Goal: Task Accomplishment & Management: Use online tool/utility

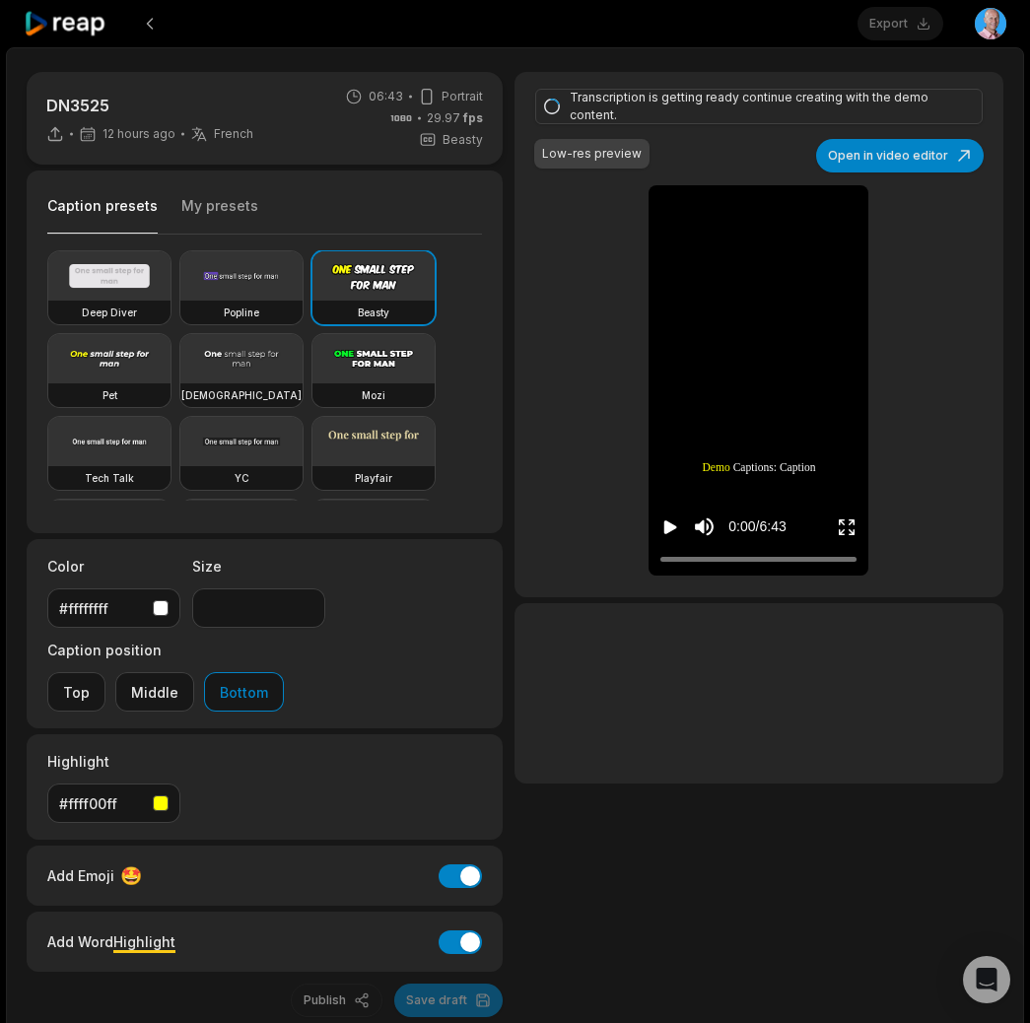
click at [943, 766] on div at bounding box center [759, 693] width 489 height 180
click at [86, 12] on icon at bounding box center [66, 24] width 84 height 27
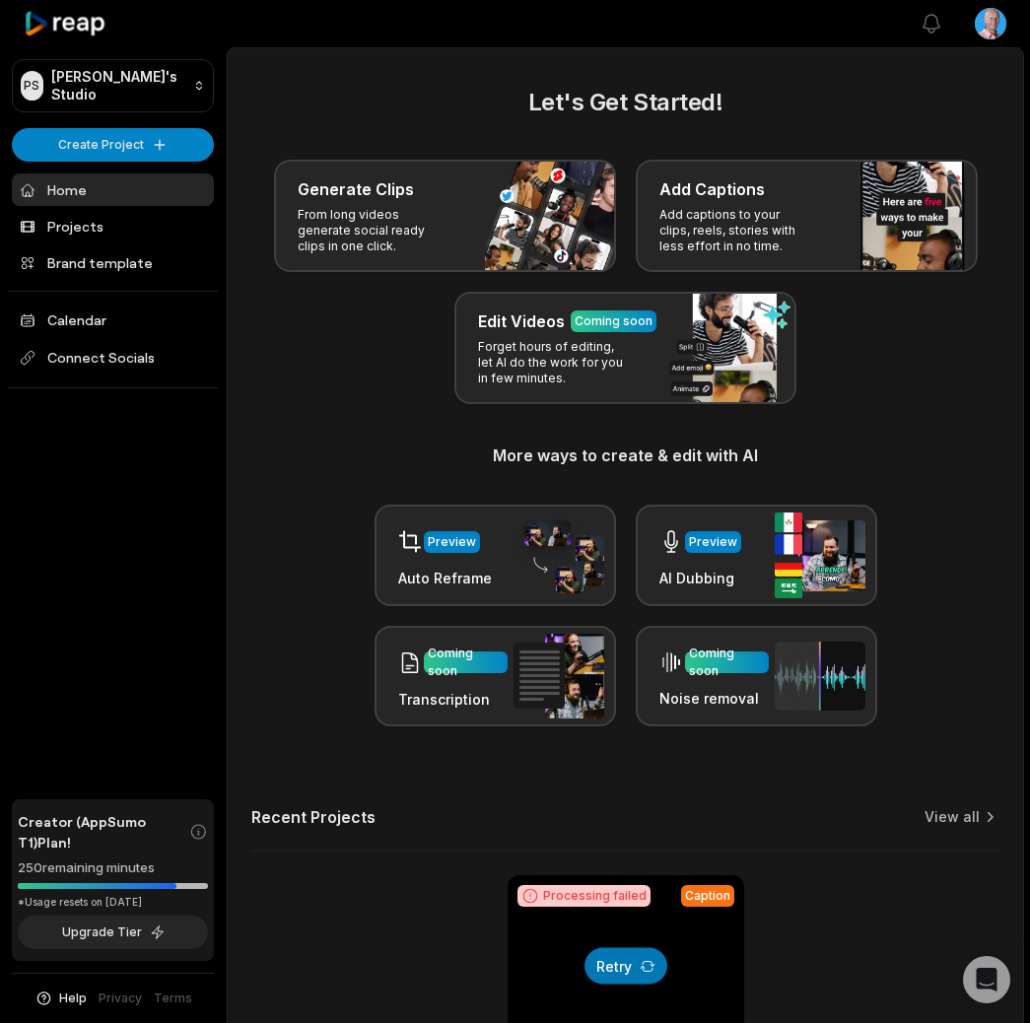
scroll to position [213, 0]
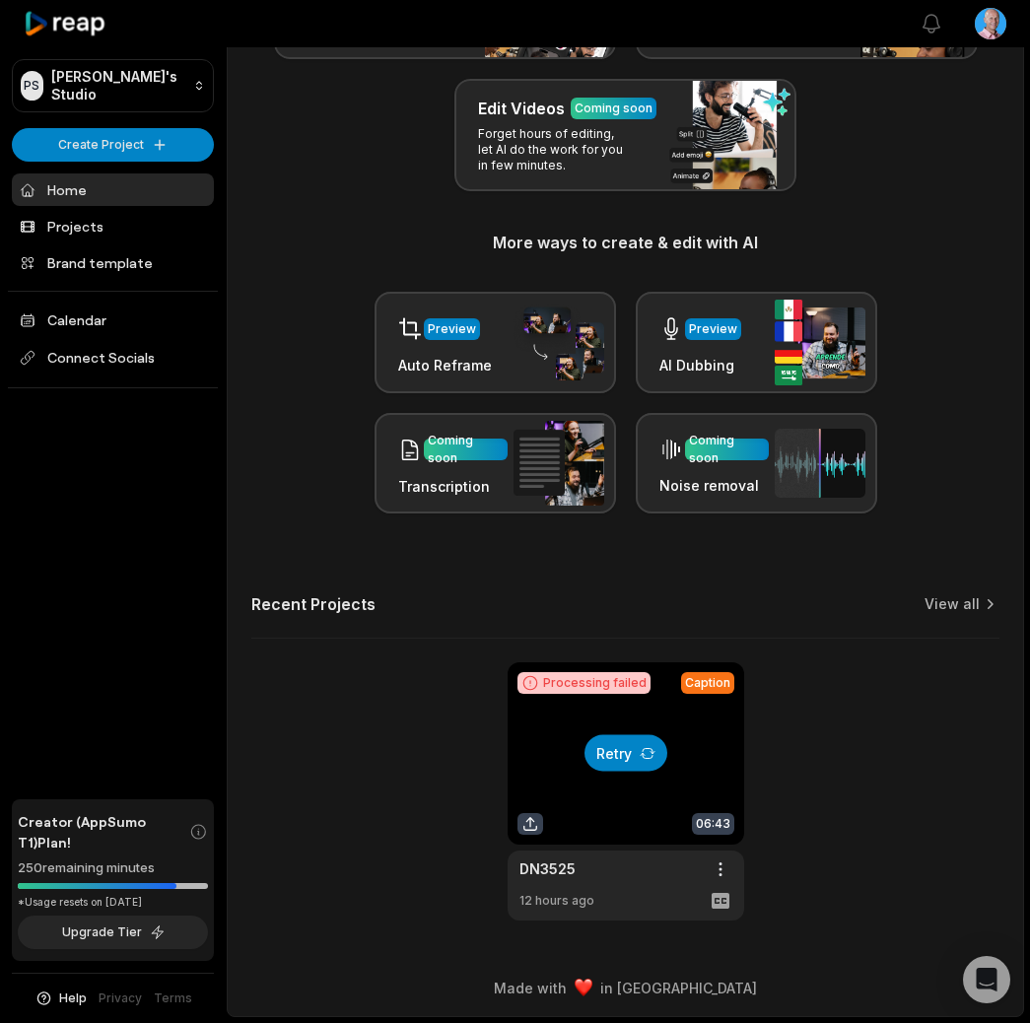
click at [609, 753] on button "Retry" at bounding box center [626, 753] width 83 height 36
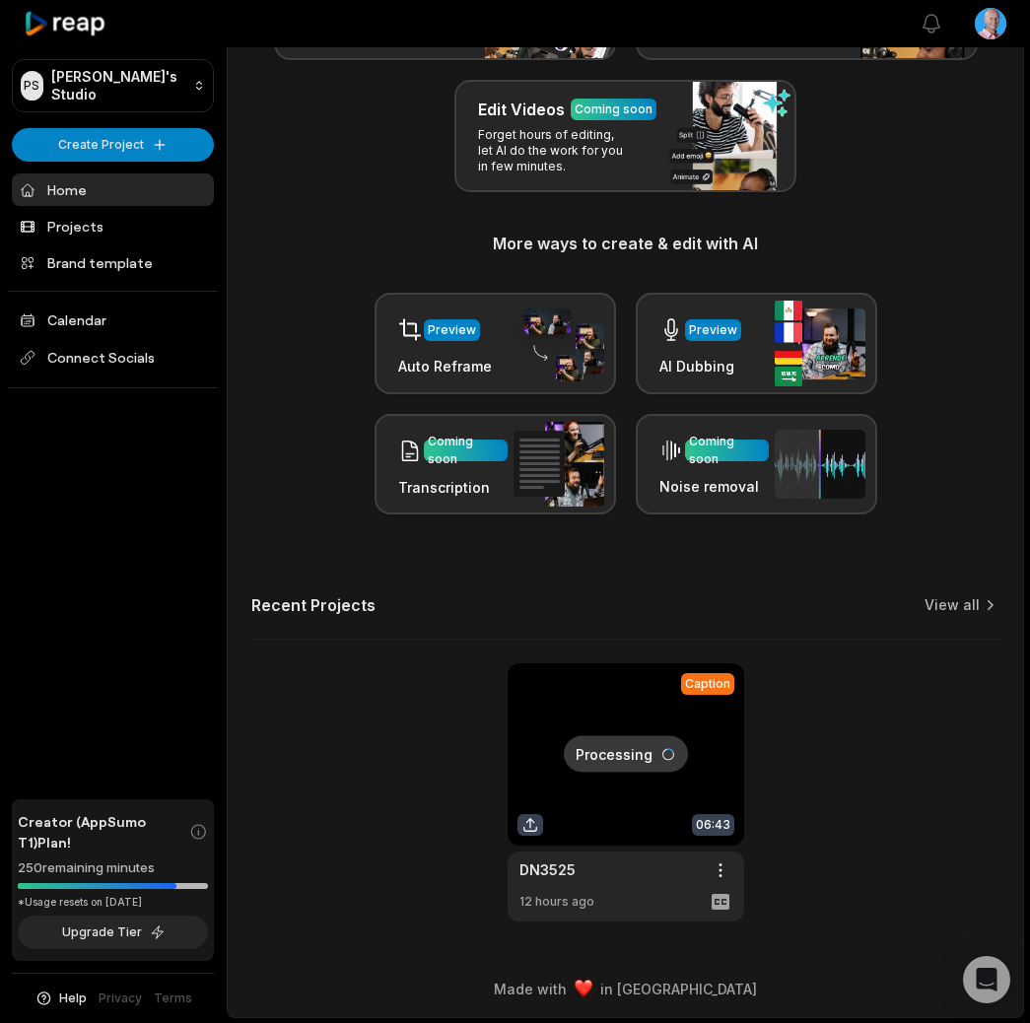
scroll to position [212, 0]
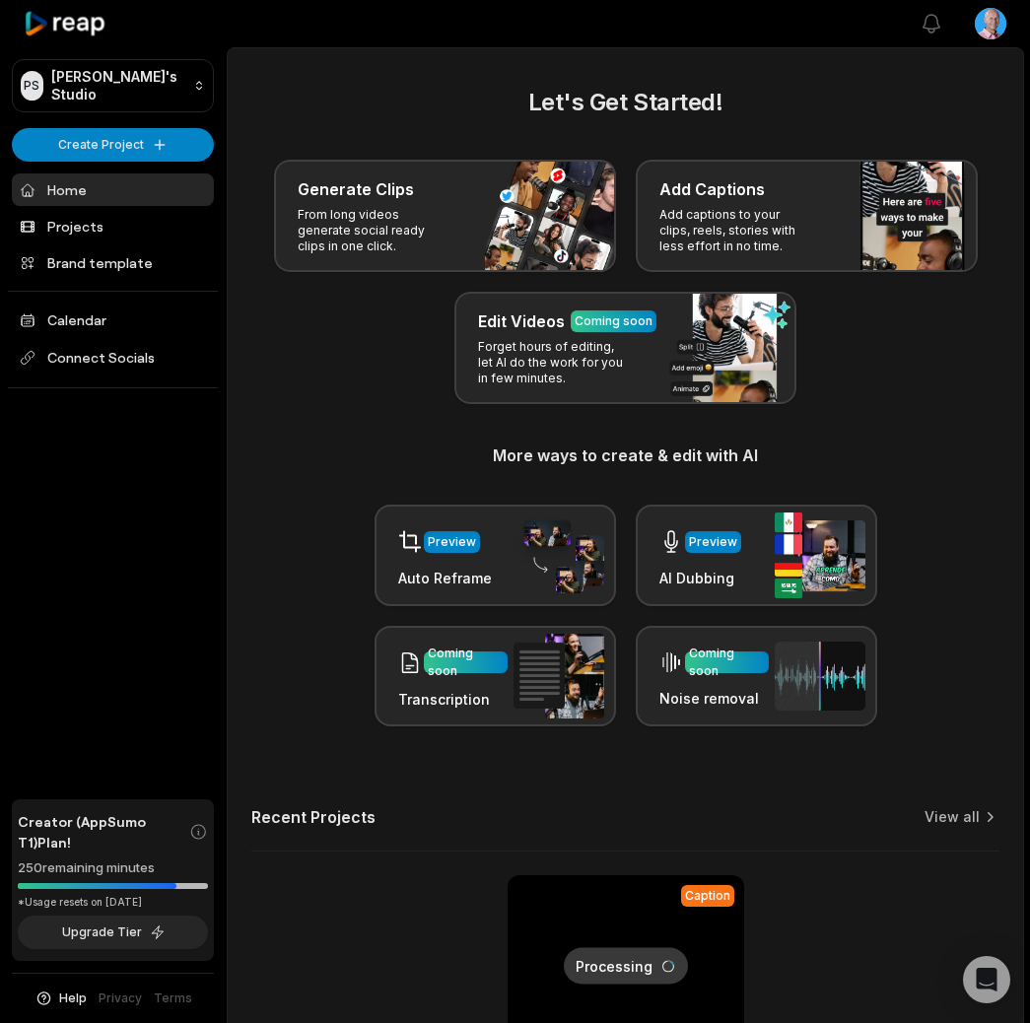
scroll to position [213, 0]
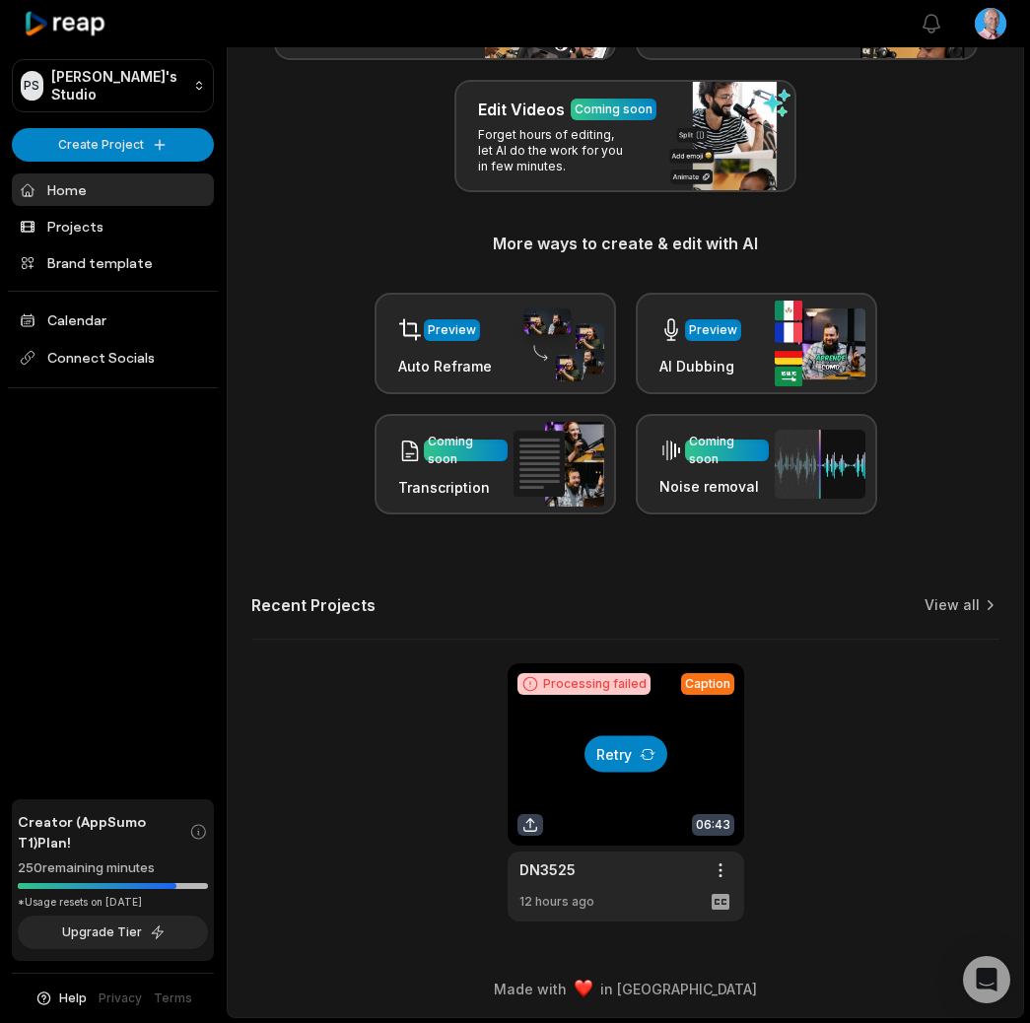
click at [657, 757] on button "Retry" at bounding box center [626, 754] width 83 height 36
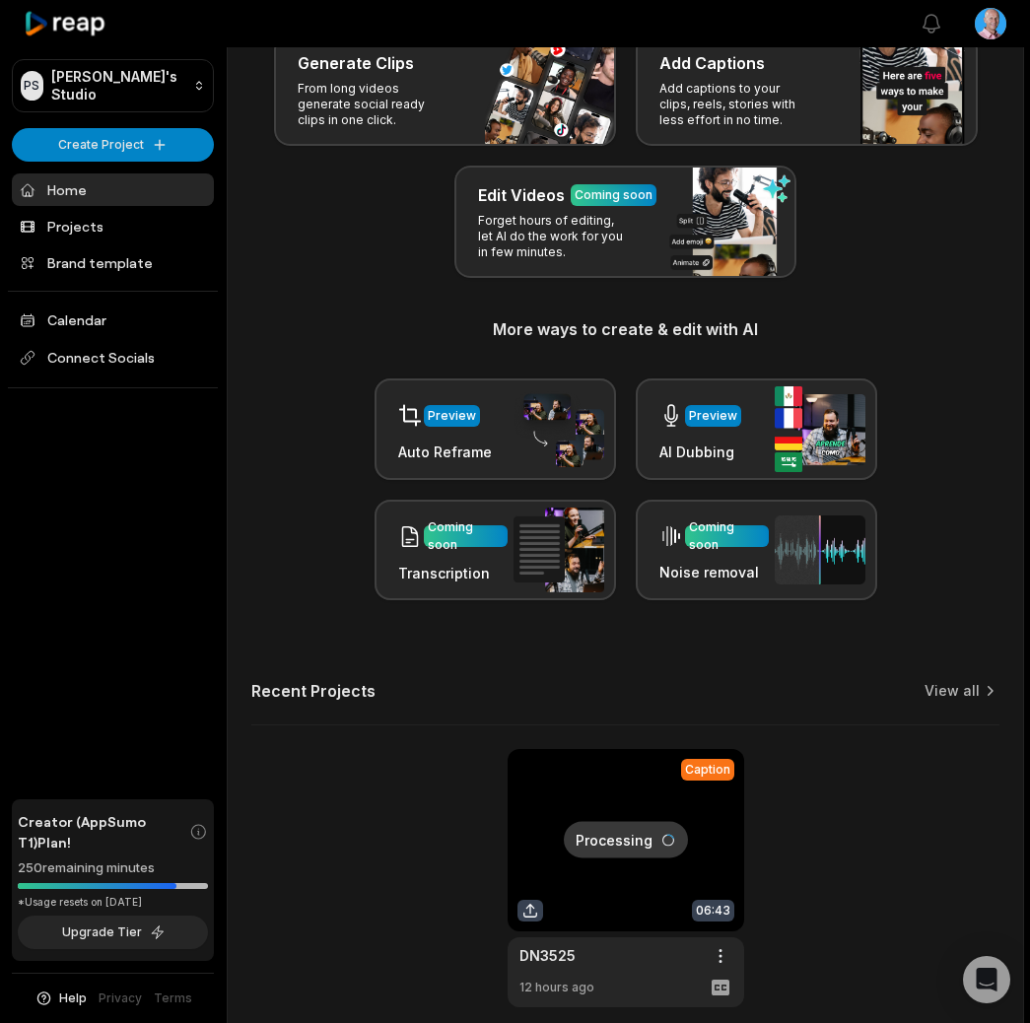
scroll to position [213, 0]
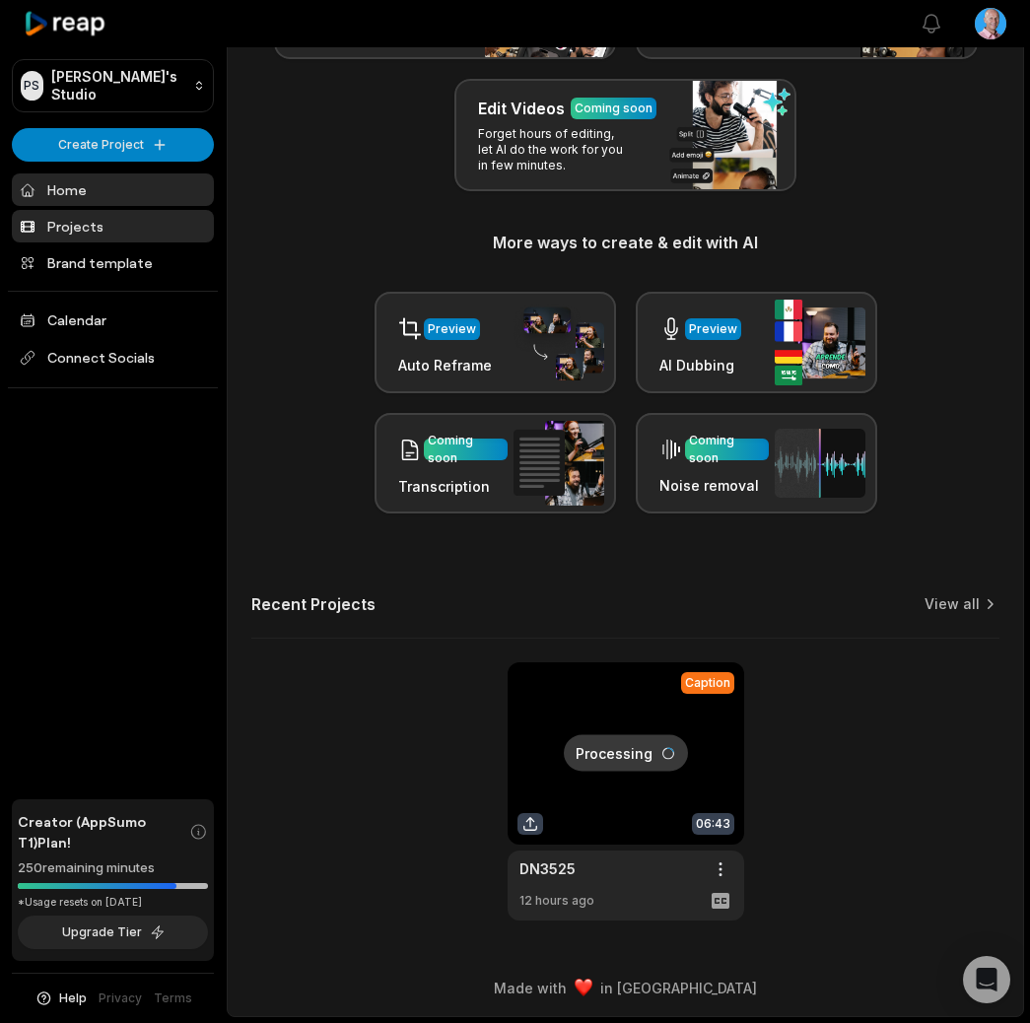
click at [111, 232] on link "Projects" at bounding box center [113, 226] width 202 height 33
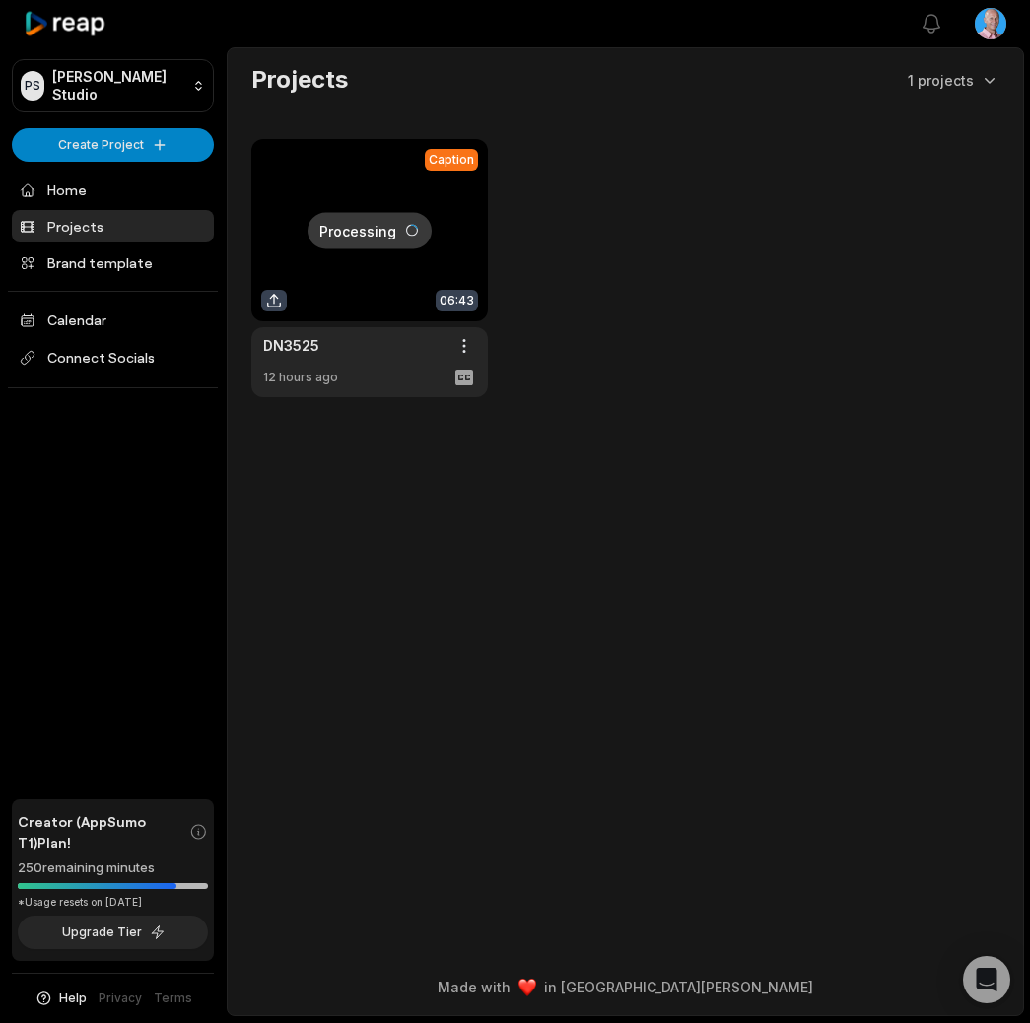
click at [382, 316] on link at bounding box center [369, 268] width 237 height 258
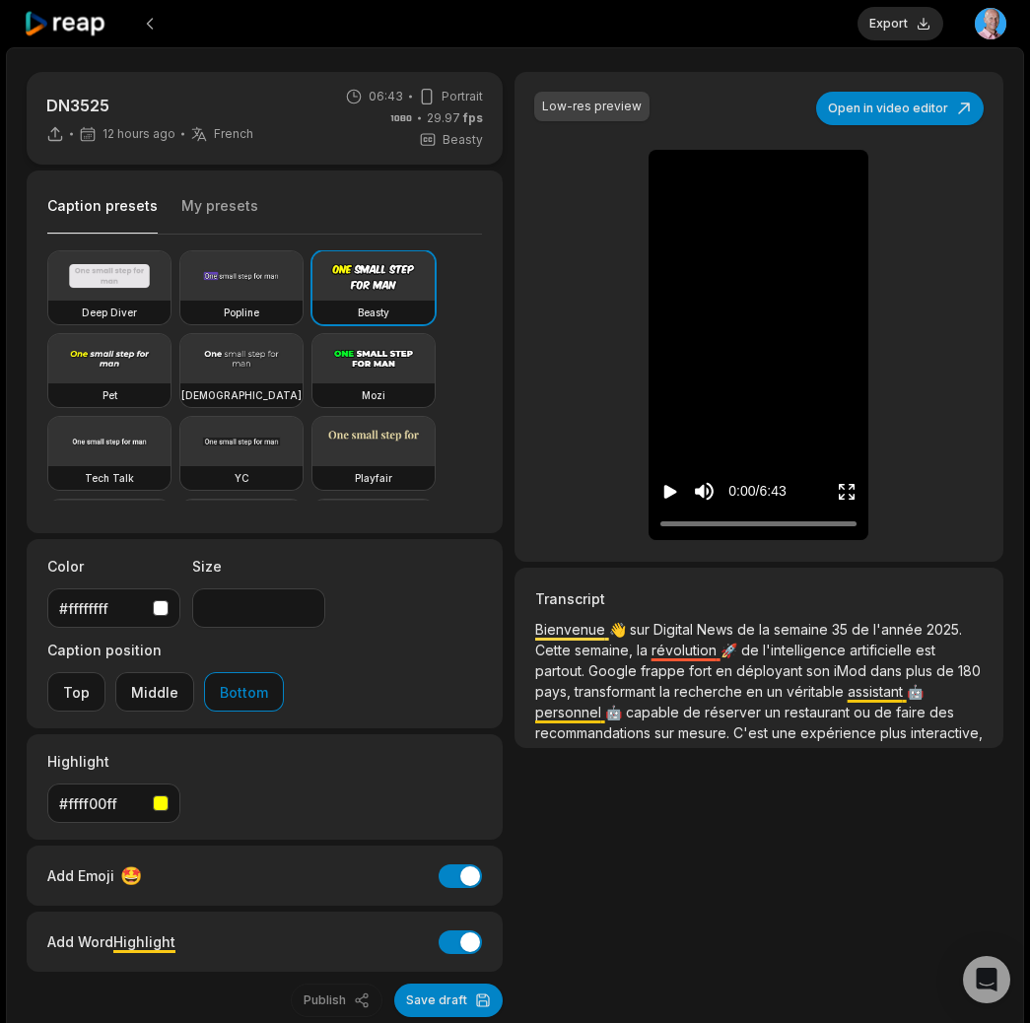
click at [764, 862] on div "Low-res preview Open in video editor 👋 Bienvenue Bienvenue sur sur Digital Digi…" at bounding box center [759, 544] width 489 height 945
click at [893, 18] on button "Export" at bounding box center [901, 24] width 86 height 34
